Goal: Information Seeking & Learning: Learn about a topic

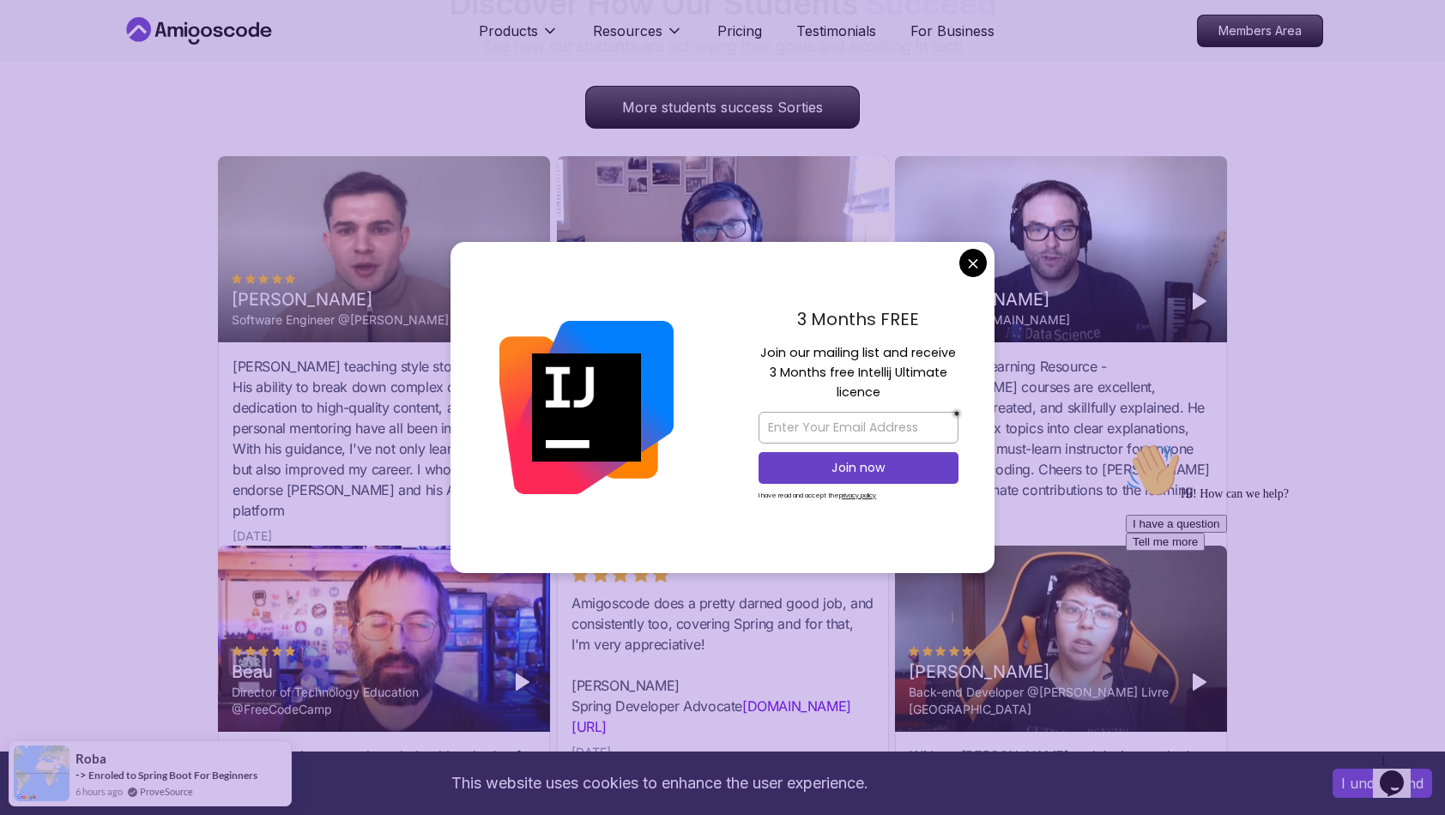
scroll to position [5490, 0]
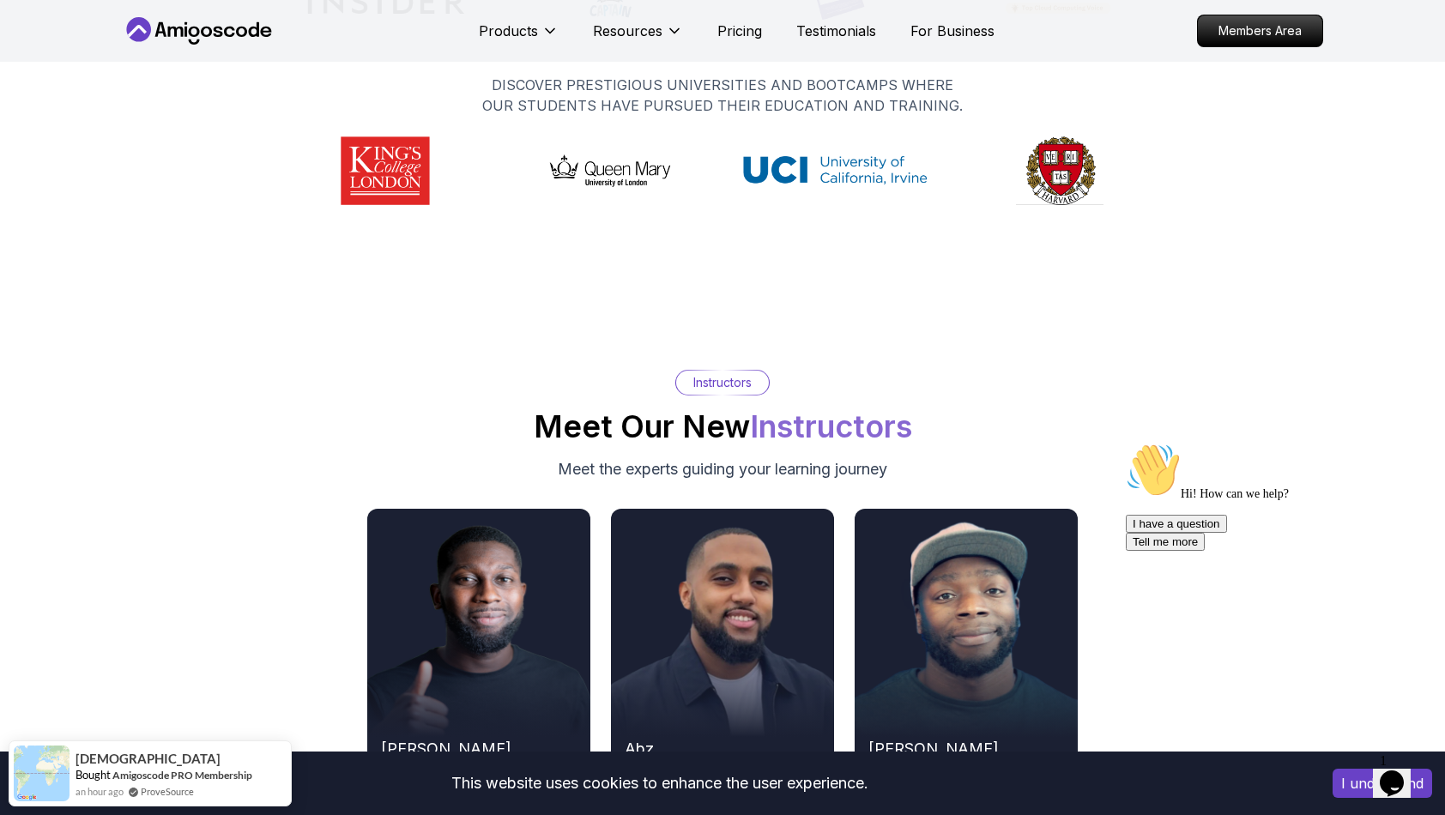
scroll to position [8407, 0]
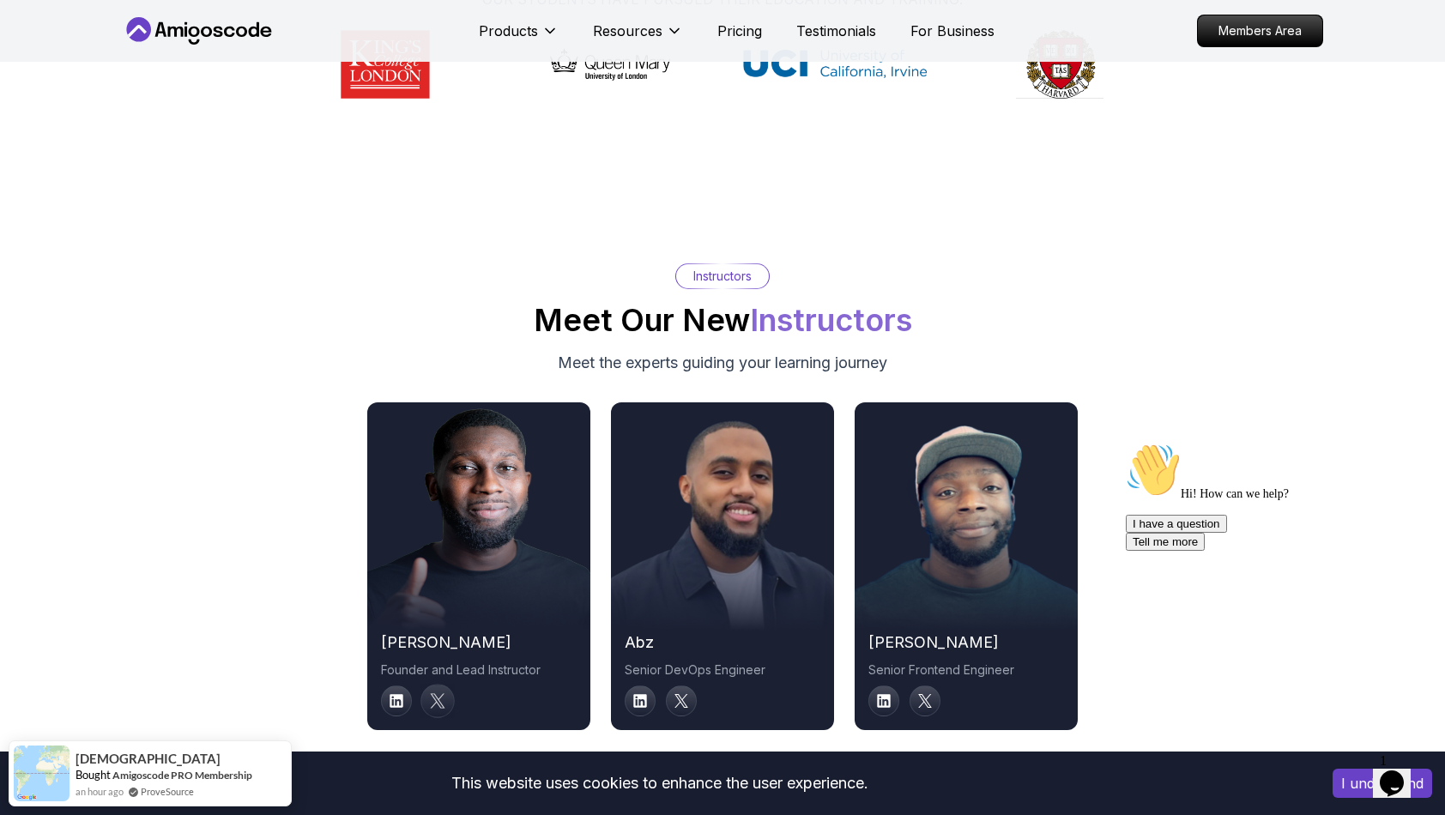
click at [438, 697] on icon at bounding box center [437, 700] width 15 height 15
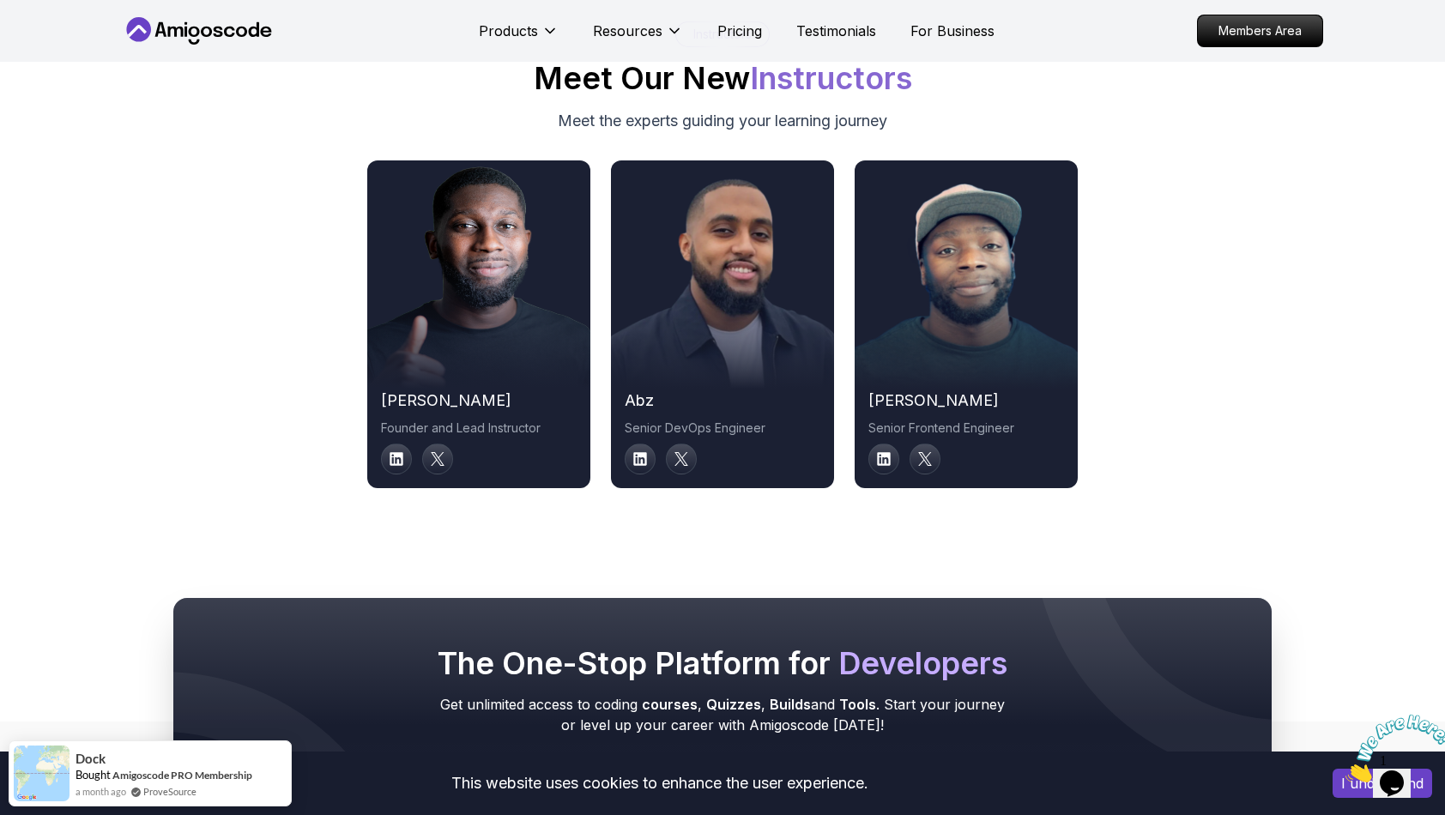
click at [474, 376] on div at bounding box center [478, 324] width 223 height 129
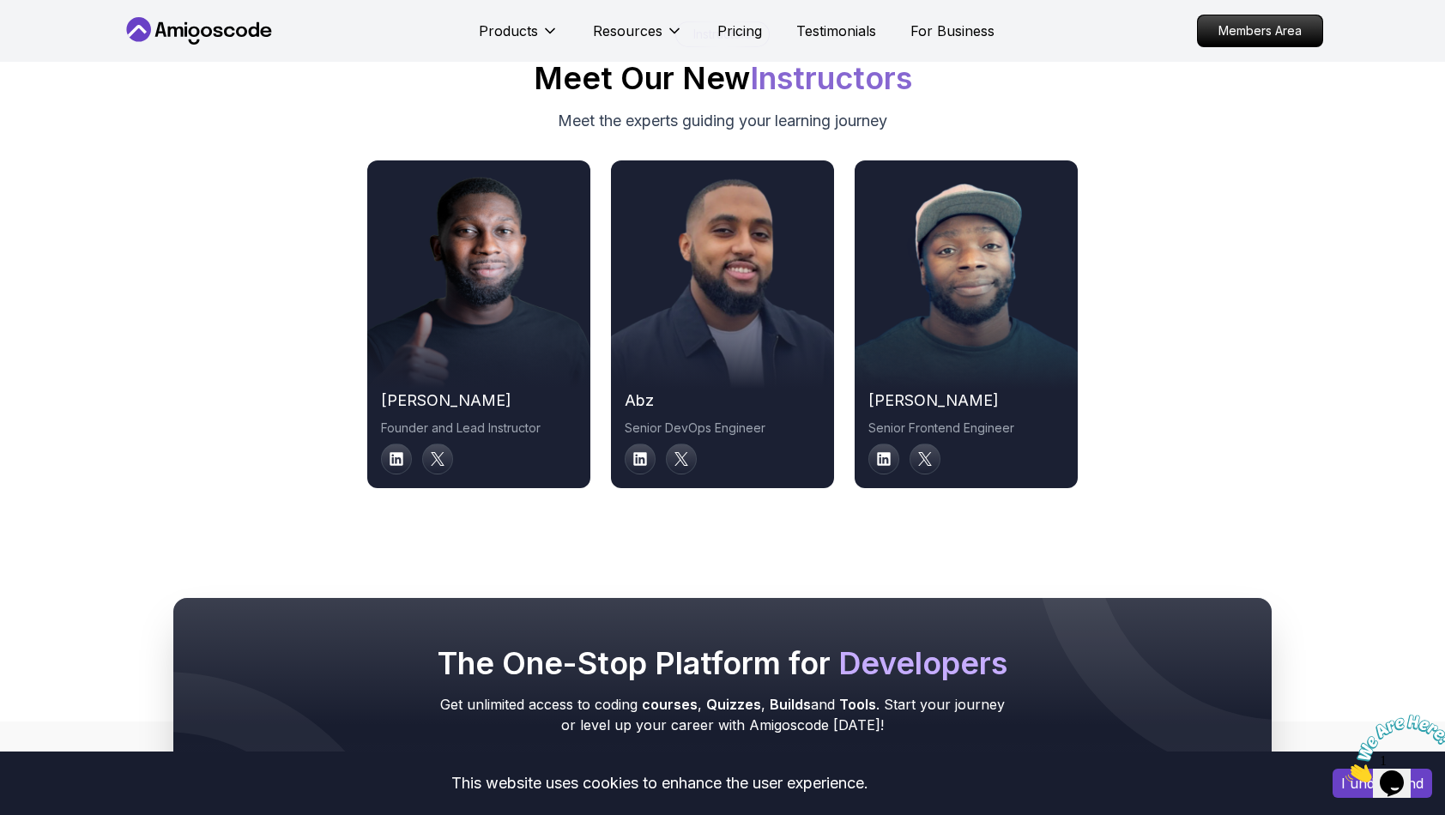
drag, startPoint x: 507, startPoint y: 167, endPoint x: 506, endPoint y: 184, distance: 16.3
click at [507, 133] on div "Instructors Meet Our New Instructors Meet the experts guiding your learning jou…" at bounding box center [722, 77] width 1201 height 112
click at [492, 365] on div at bounding box center [478, 324] width 223 height 129
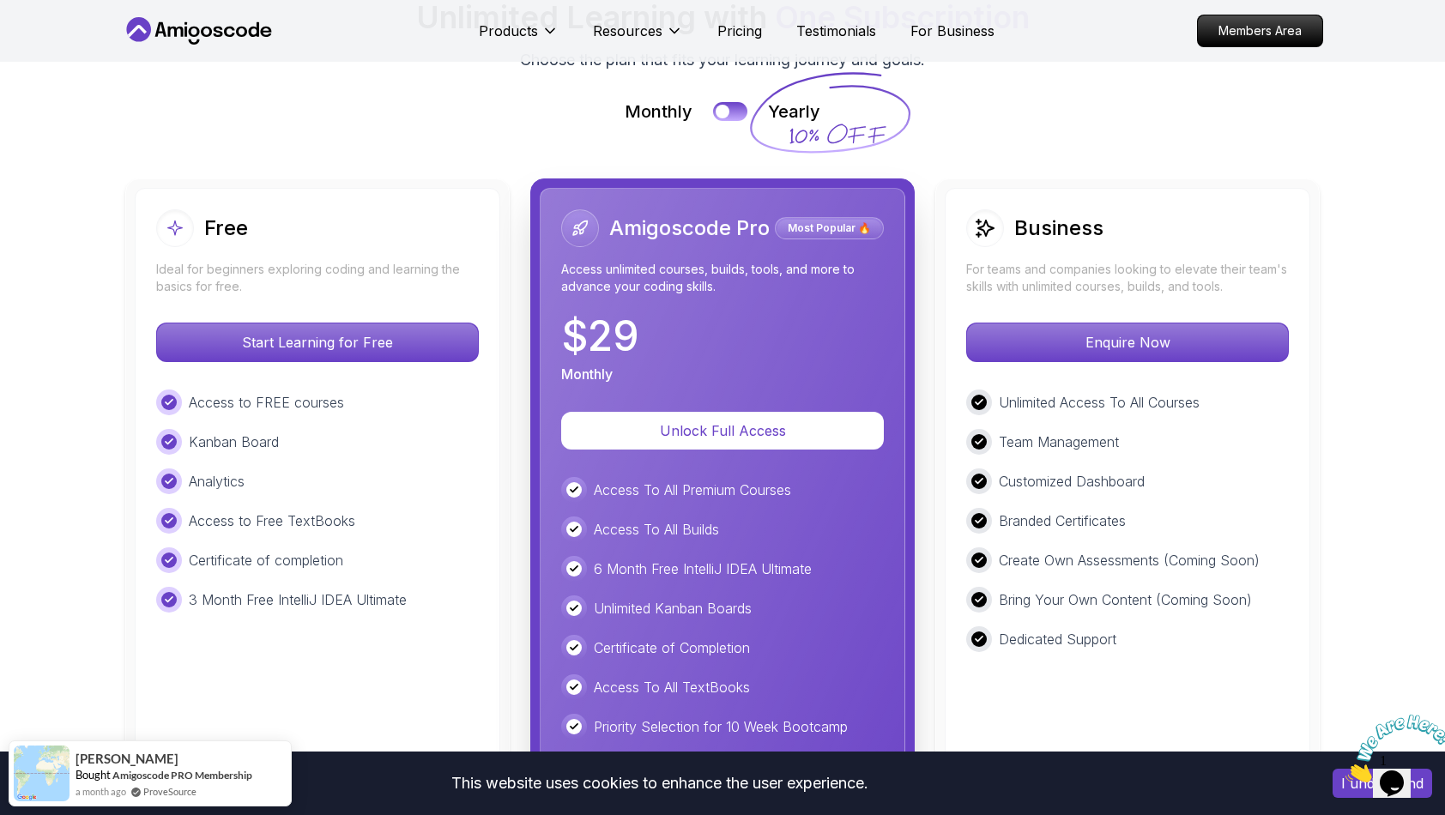
scroll to position [3579, 0]
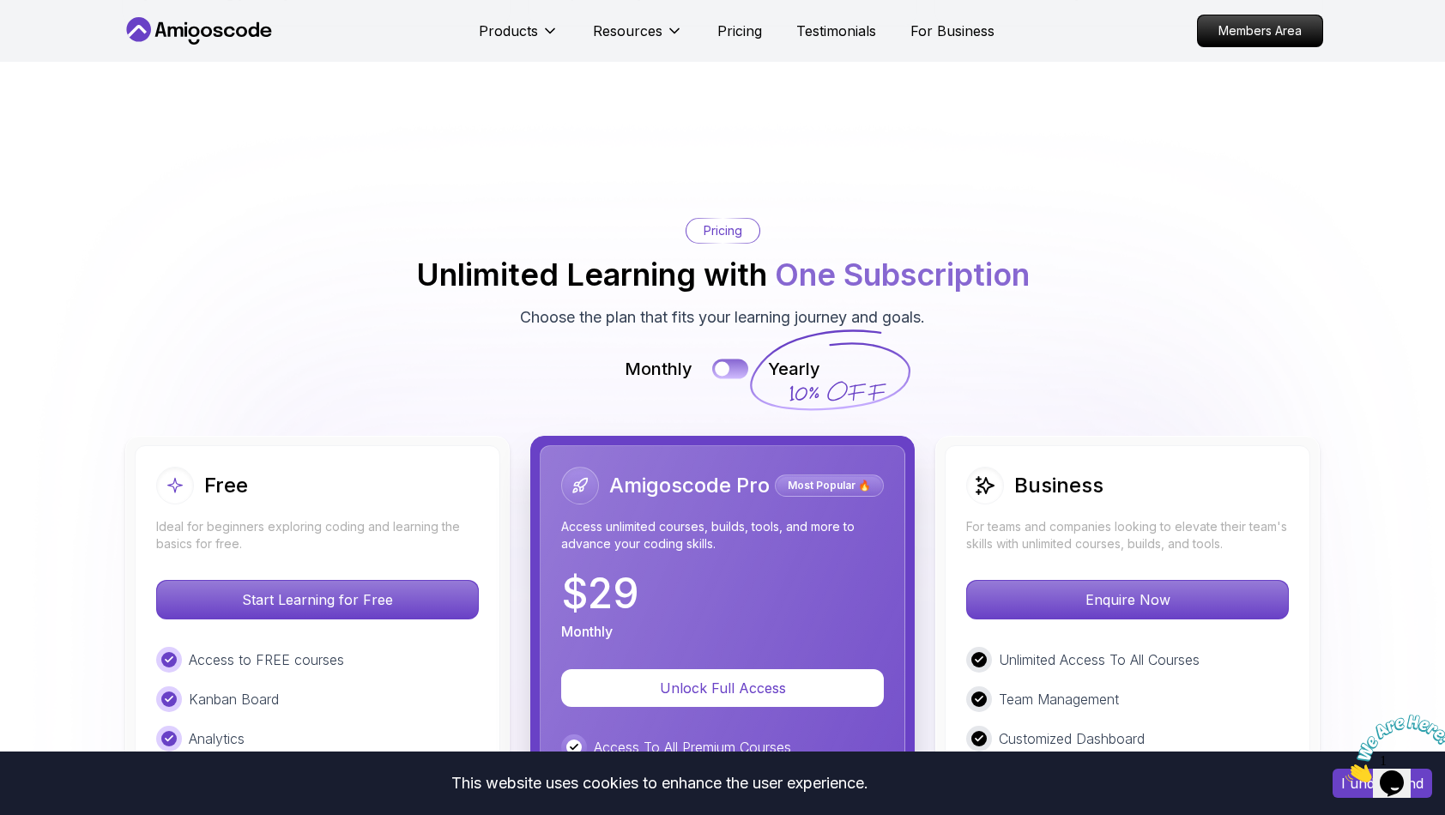
click at [739, 365] on button at bounding box center [730, 369] width 36 height 20
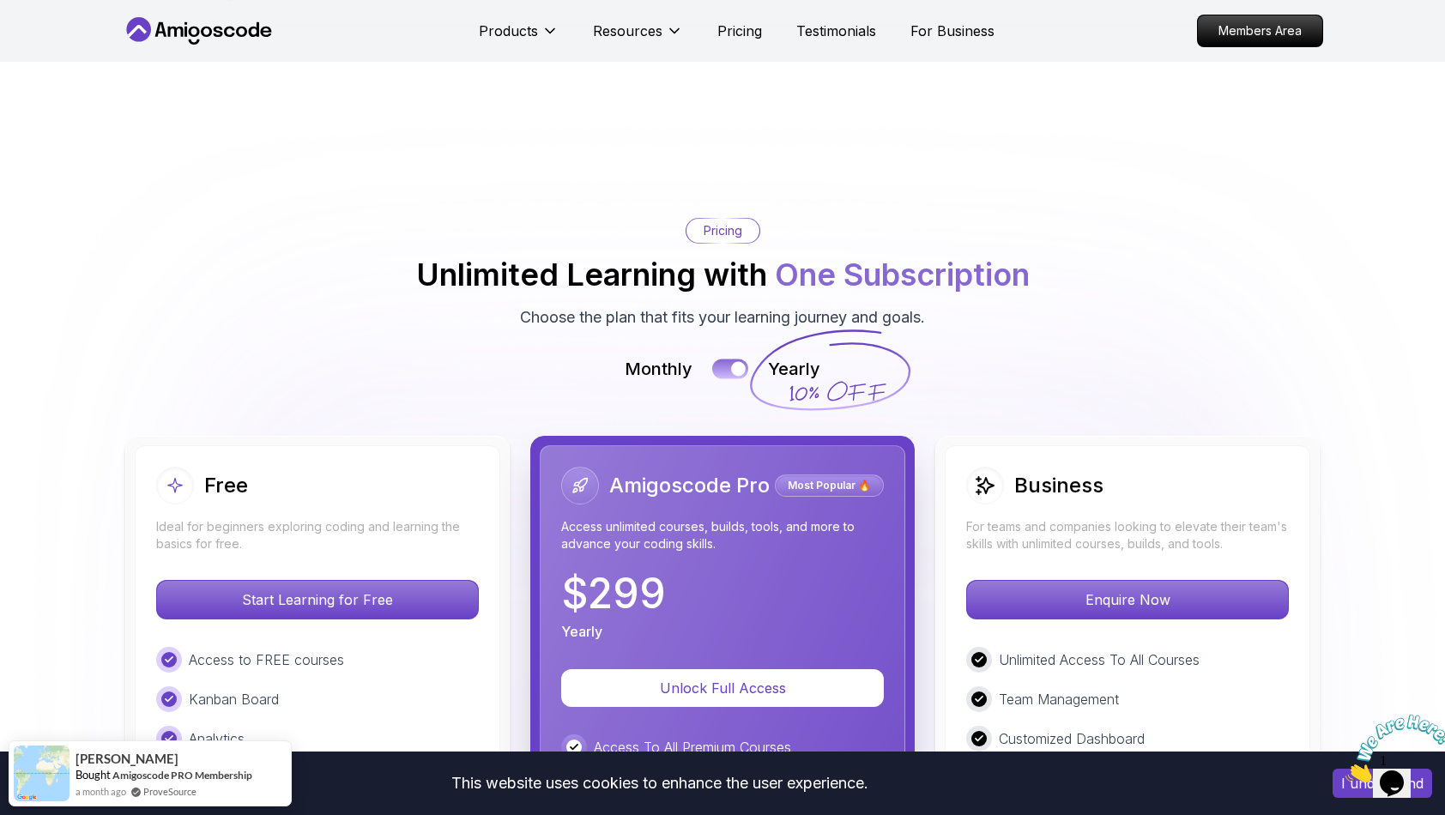
click at [735, 361] on div at bounding box center [738, 368] width 15 height 15
click at [735, 359] on button at bounding box center [730, 369] width 36 height 20
click at [733, 370] on div at bounding box center [738, 368] width 15 height 15
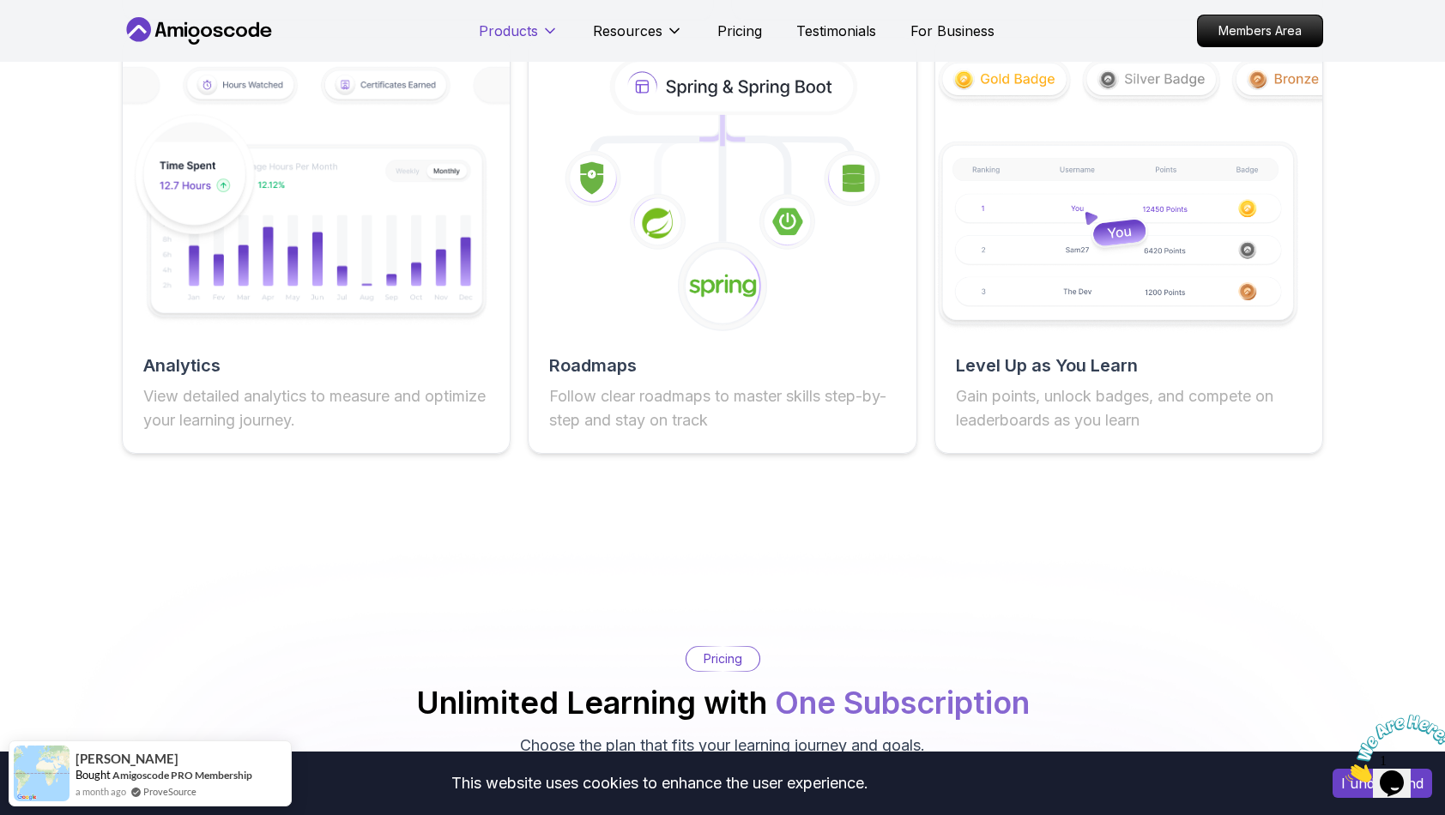
scroll to position [3150, 0]
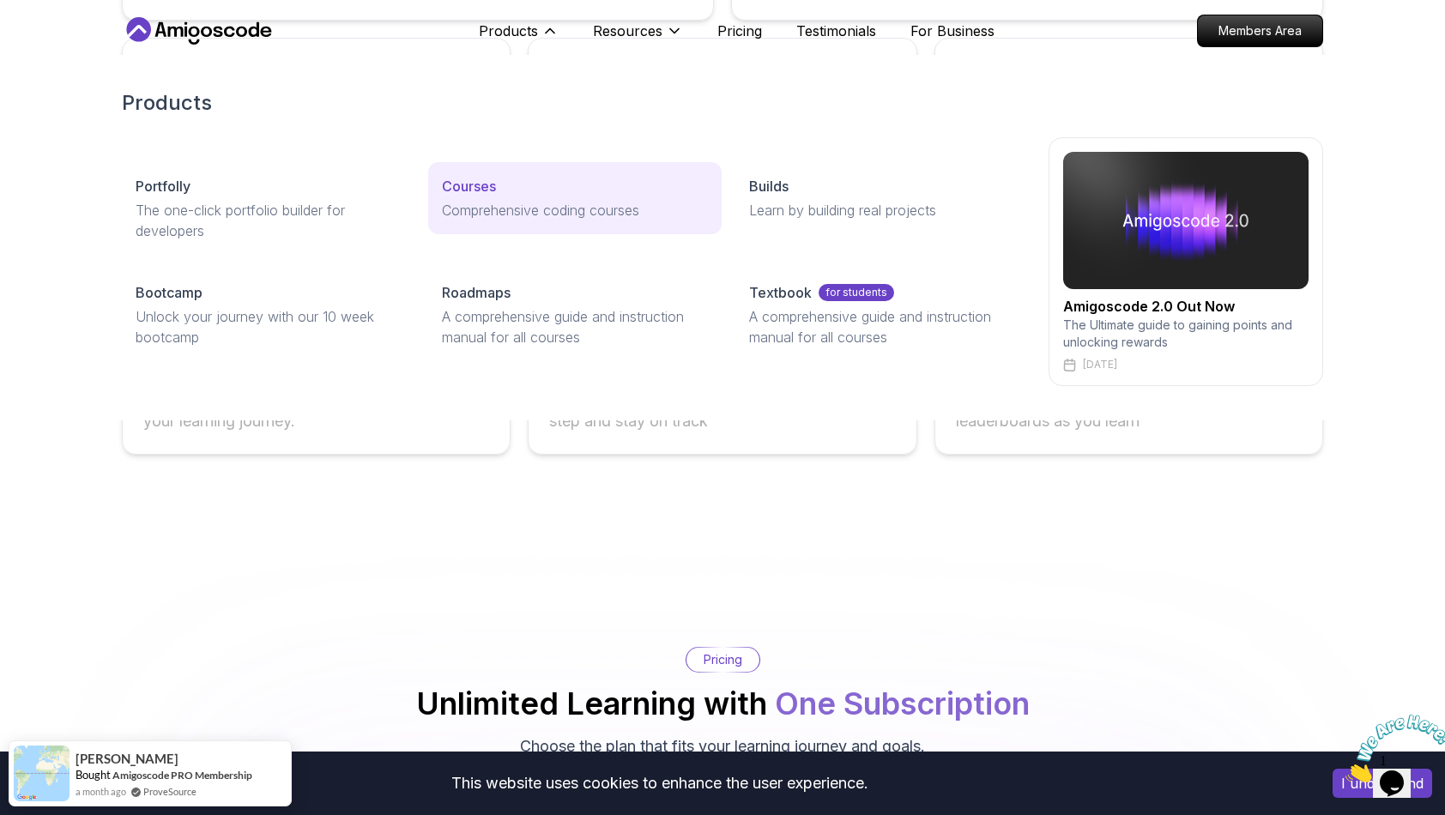
click at [494, 192] on p "Courses" at bounding box center [469, 186] width 54 height 21
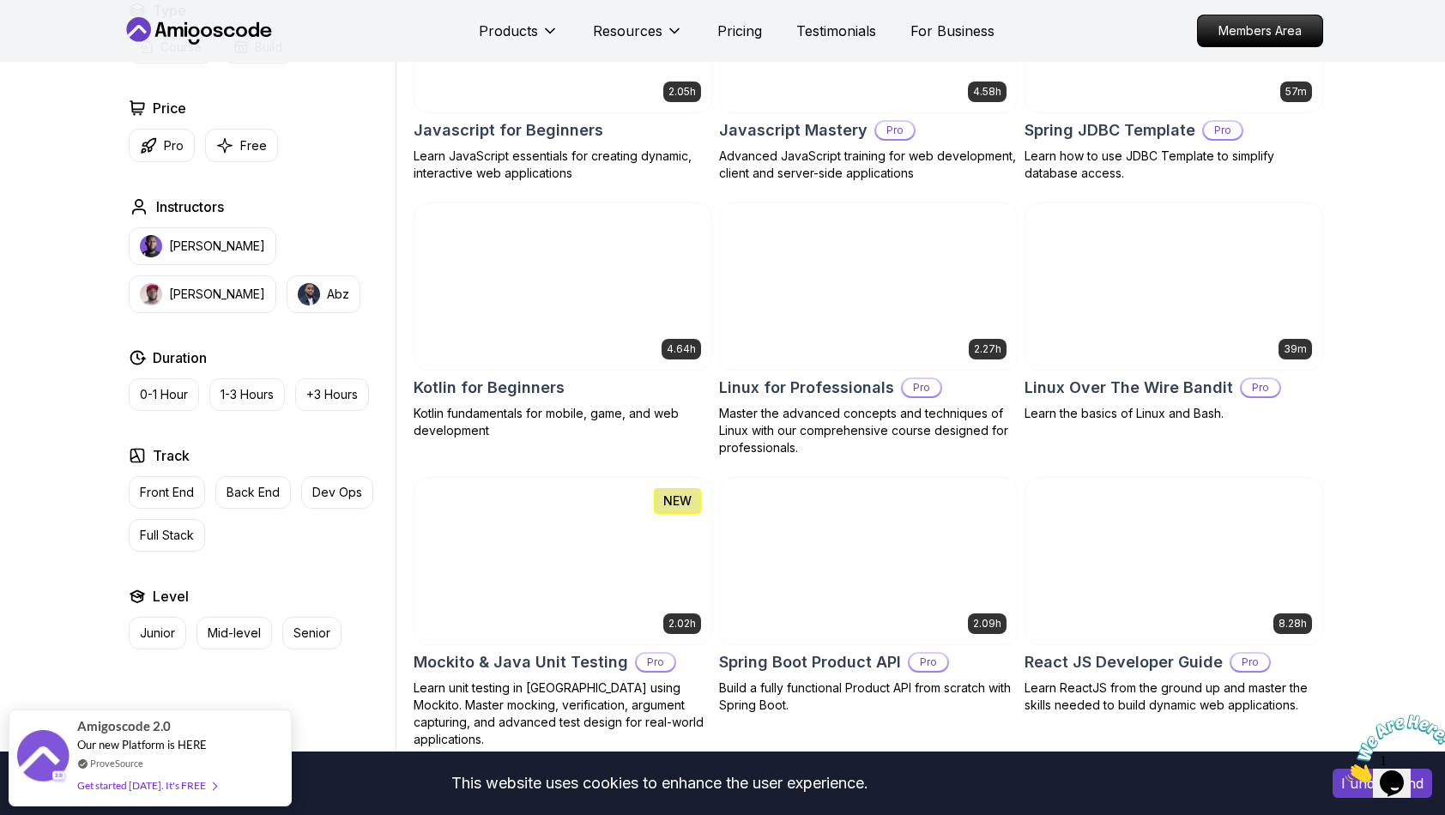
scroll to position [3346, 0]
